Goal: Task Accomplishment & Management: Check status

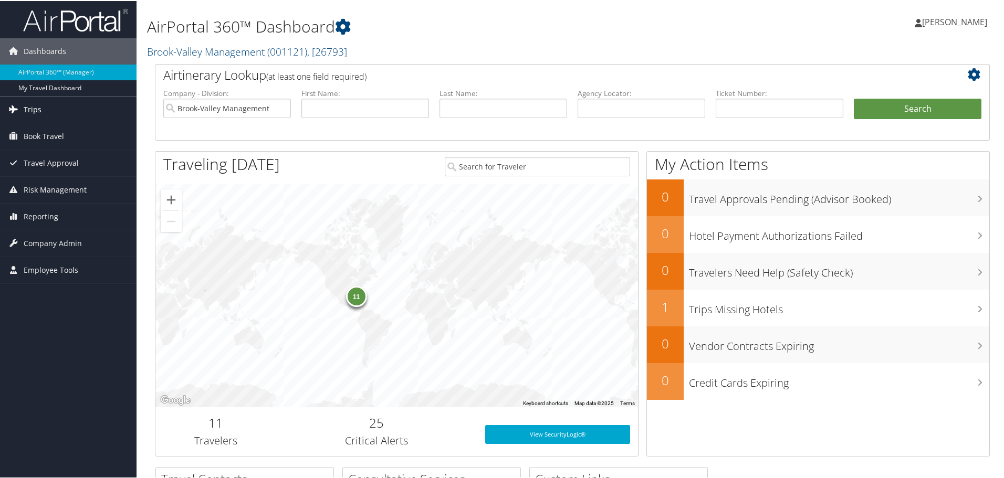
click at [41, 113] on link "Trips" at bounding box center [68, 109] width 136 height 26
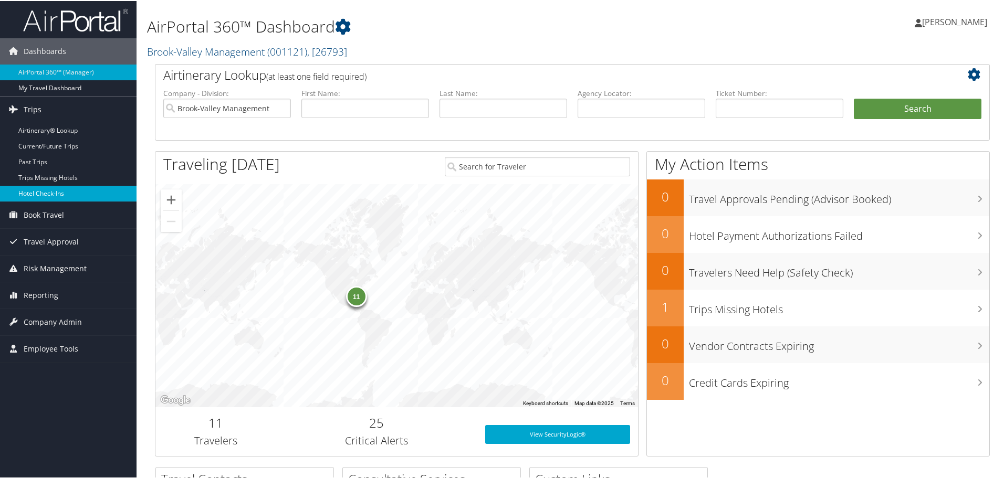
click at [33, 188] on link "Hotel Check-ins" at bounding box center [68, 193] width 136 height 16
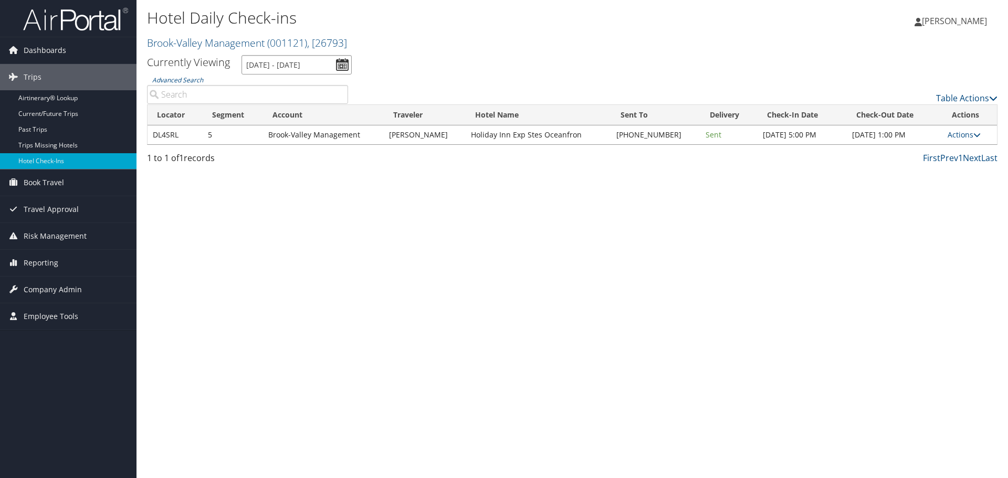
click at [337, 63] on input "10/9/2025 - 10/9/2025" at bounding box center [296, 64] width 110 height 19
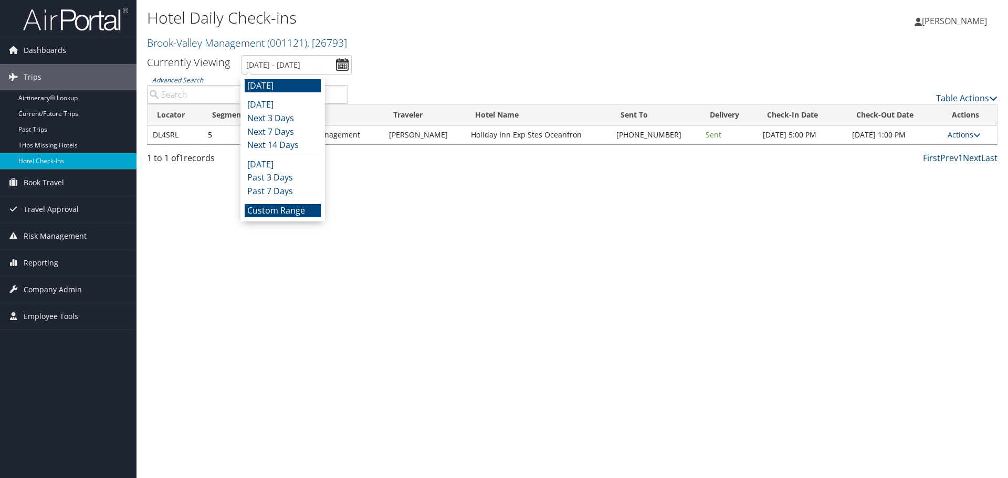
click at [268, 204] on li "Custom Range" at bounding box center [283, 211] width 76 height 14
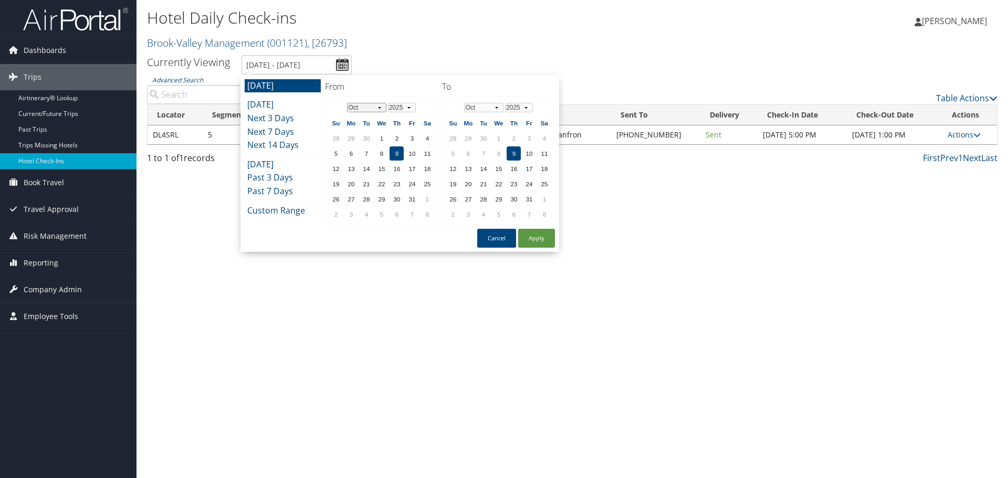
click at [353, 108] on select "Jan Feb Mar Apr May Jun Jul Aug Sep Oct Nov Dec" at bounding box center [366, 107] width 39 height 9
click at [408, 183] on td "26" at bounding box center [412, 184] width 14 height 14
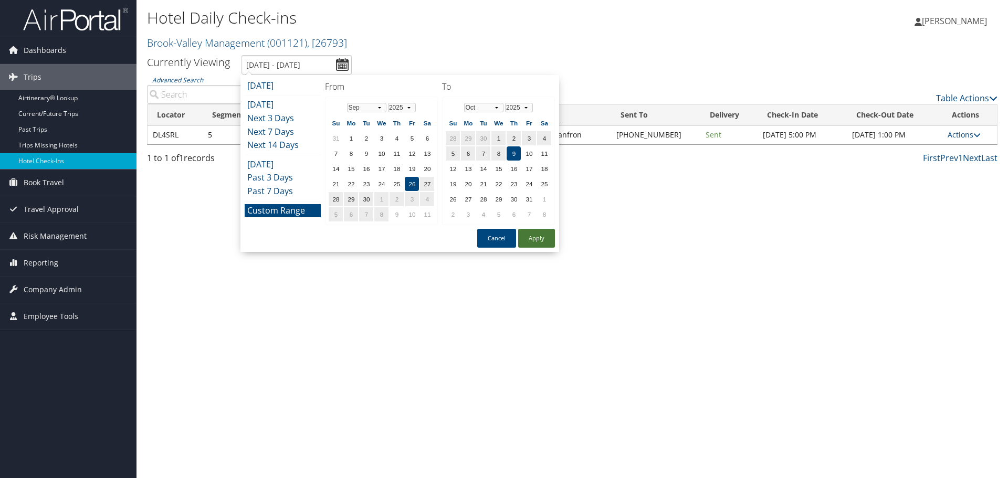
click at [529, 238] on button "Apply" at bounding box center [536, 238] width 37 height 19
type input "9/26/2025 - 10/9/2025"
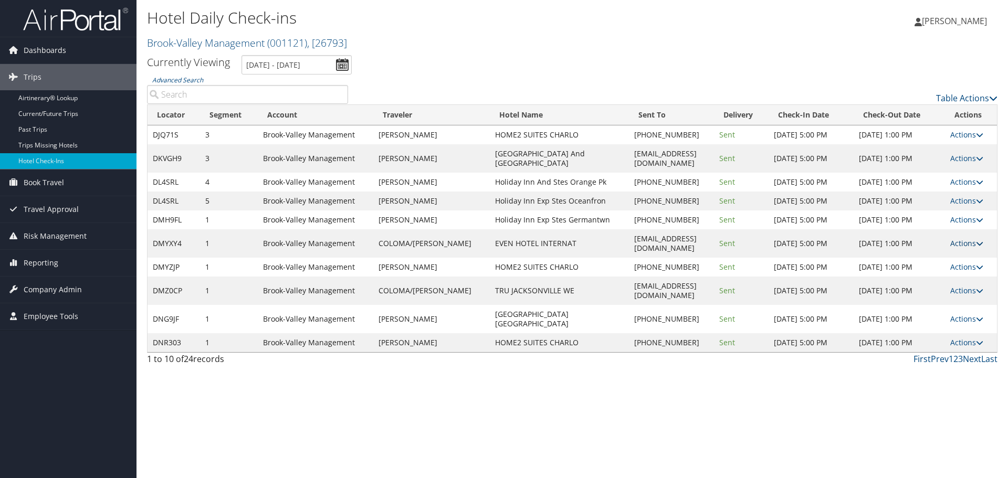
click at [963, 238] on link "Actions" at bounding box center [966, 243] width 33 height 10
click at [924, 303] on link "View Itinerary" at bounding box center [938, 298] width 90 height 18
click at [796, 119] on th "Check-In Date" at bounding box center [811, 115] width 85 height 20
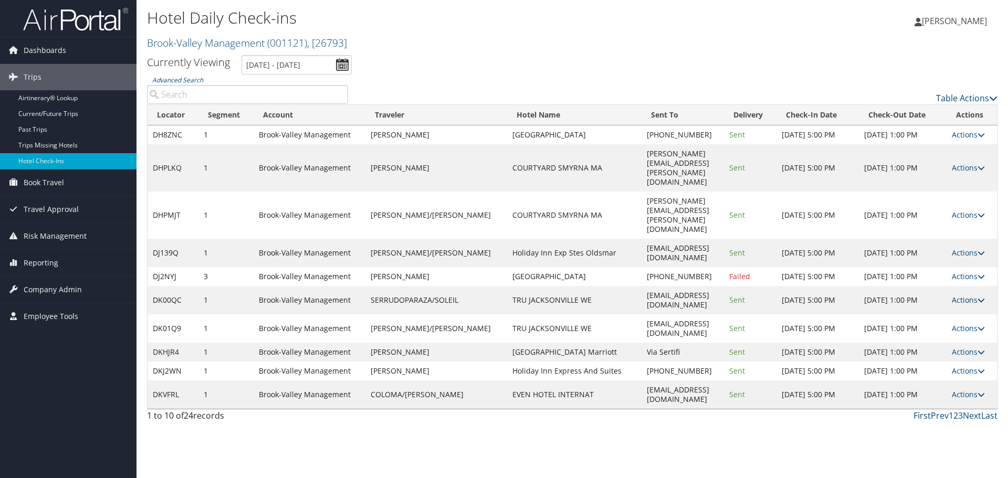
click at [978, 295] on link "Actions" at bounding box center [968, 300] width 33 height 10
click at [947, 334] on link "View Itinerary" at bounding box center [939, 331] width 90 height 18
click at [958, 390] on link "Actions" at bounding box center [968, 395] width 33 height 10
click at [921, 445] on link "View Itinerary" at bounding box center [939, 445] width 90 height 18
click at [967, 347] on link "Actions" at bounding box center [968, 352] width 33 height 10
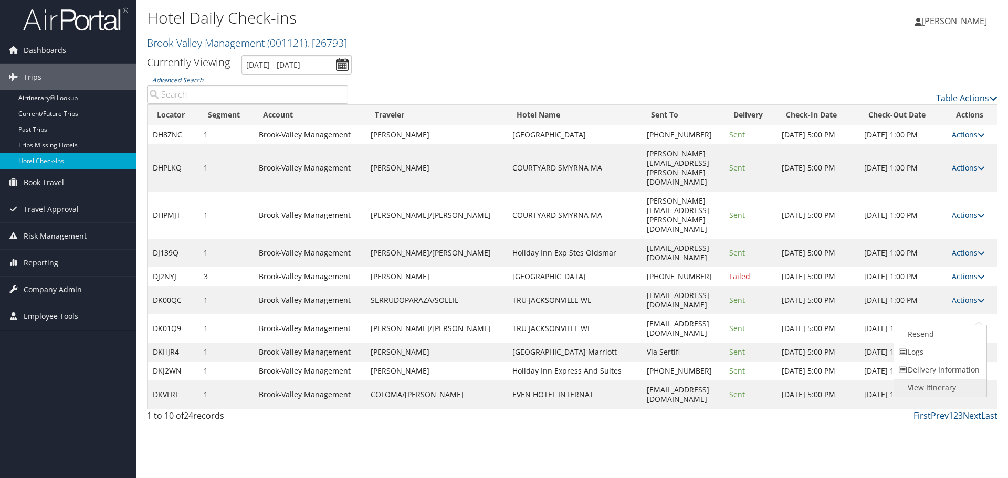
click at [945, 392] on link "View Itinerary" at bounding box center [939, 388] width 90 height 18
click at [960, 366] on link "Actions" at bounding box center [968, 371] width 33 height 10
click at [927, 411] on link "View Itinerary" at bounding box center [939, 416] width 90 height 18
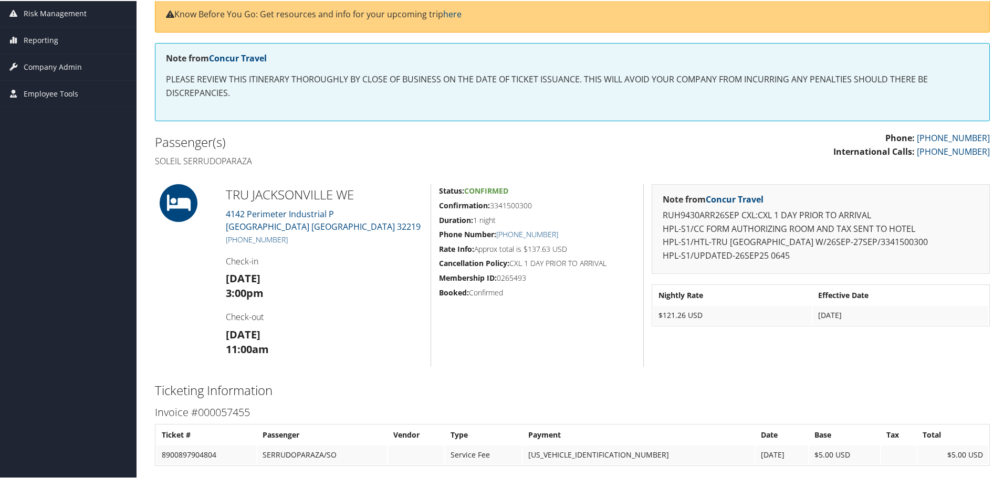
scroll to position [157, 0]
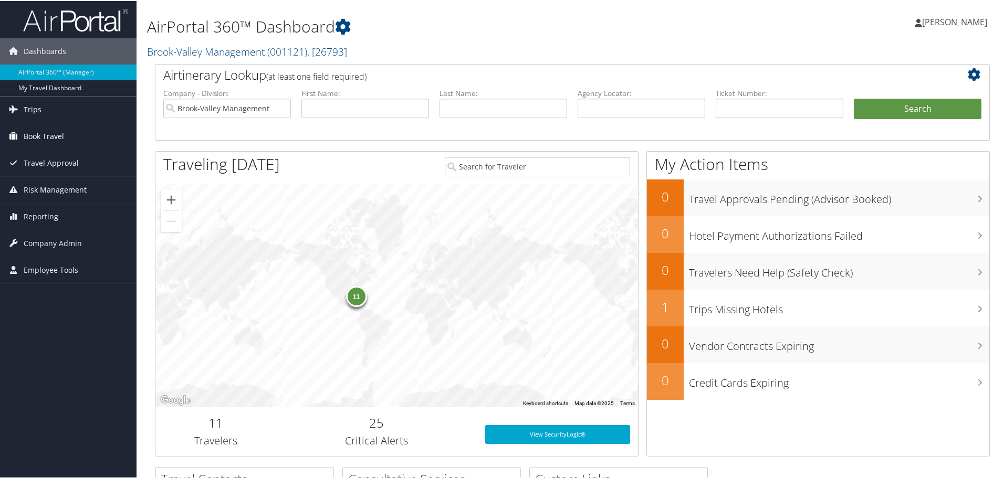
click at [71, 135] on link "Book Travel" at bounding box center [68, 135] width 136 height 26
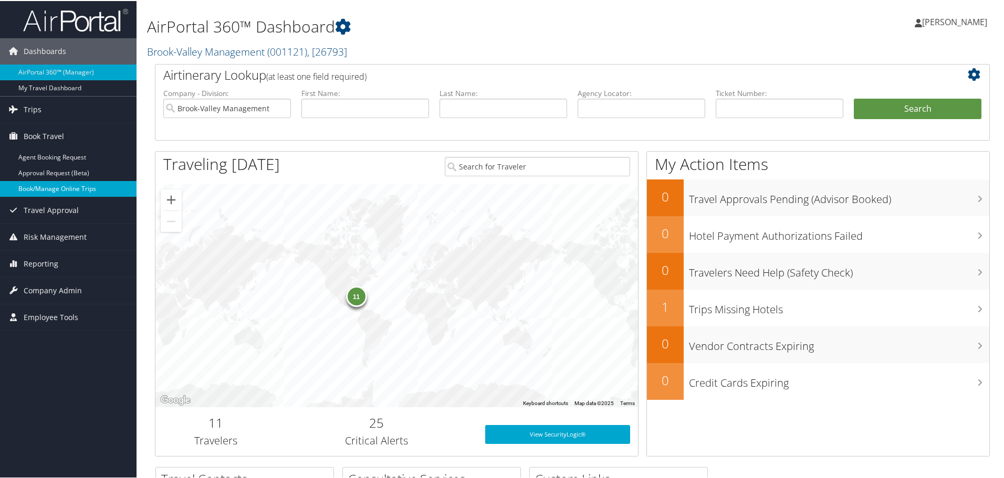
click at [64, 192] on link "Book/Manage Online Trips" at bounding box center [68, 188] width 136 height 16
